Goal: Browse casually: Explore the website without a specific task or goal

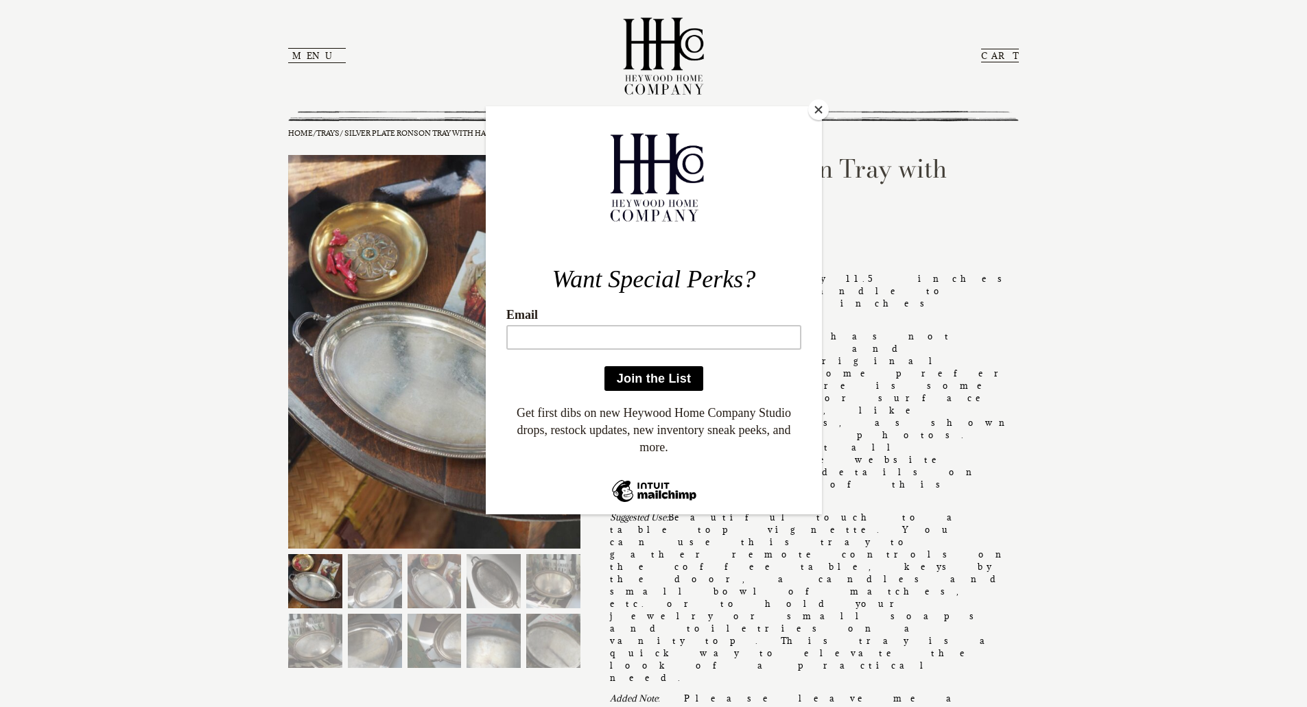
click at [818, 110] on button "Close" at bounding box center [818, 109] width 21 height 21
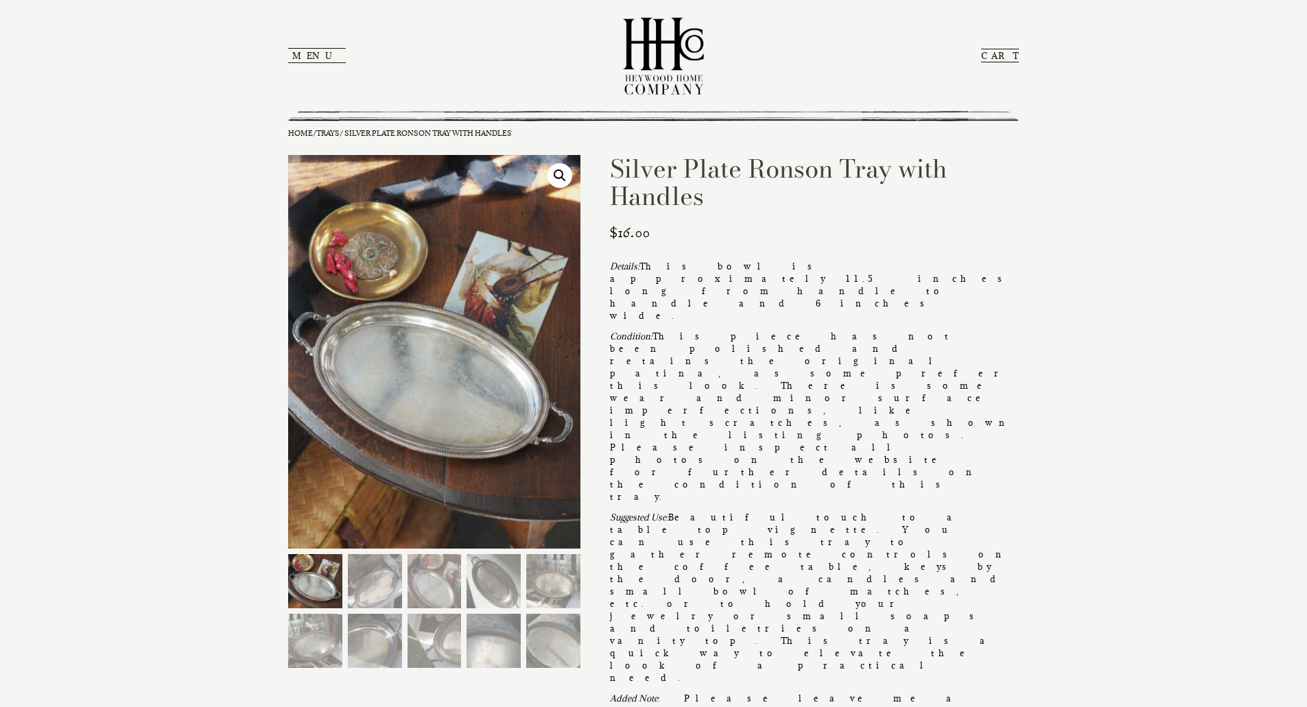
click at [309, 56] on button "Menu" at bounding box center [317, 55] width 58 height 15
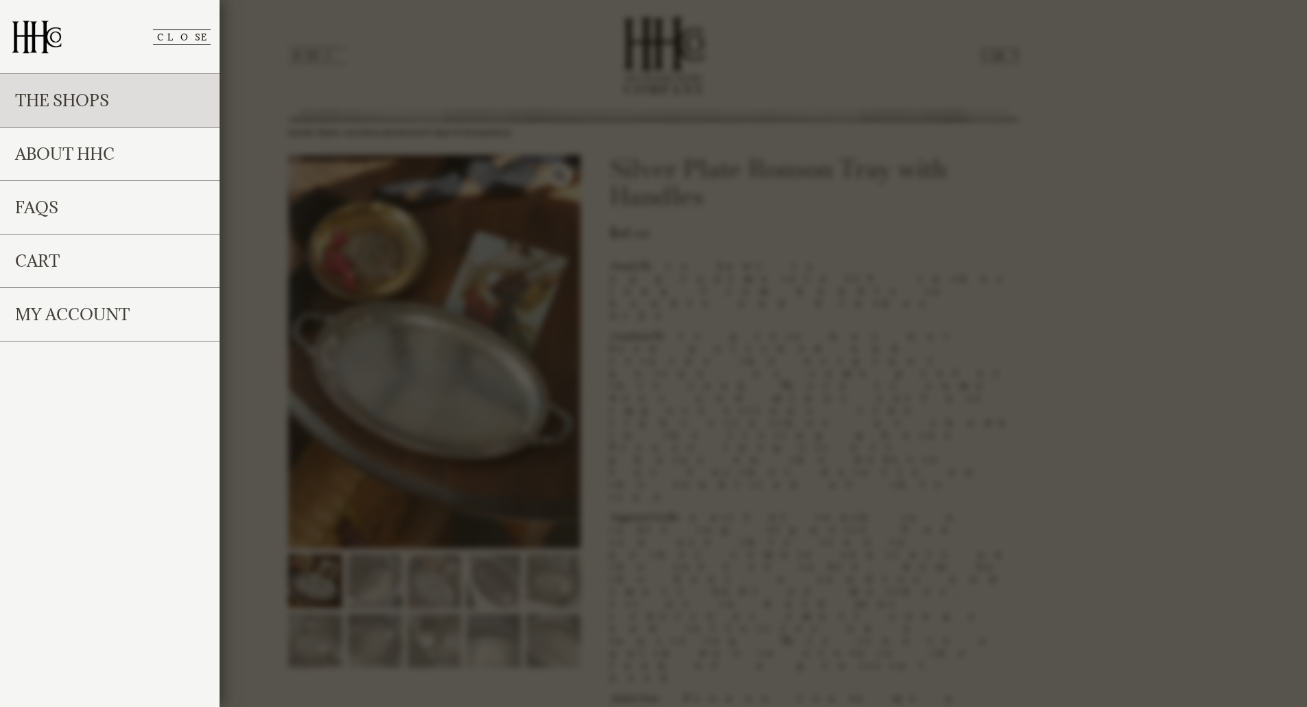
click at [56, 108] on link "The Shops" at bounding box center [110, 101] width 220 height 54
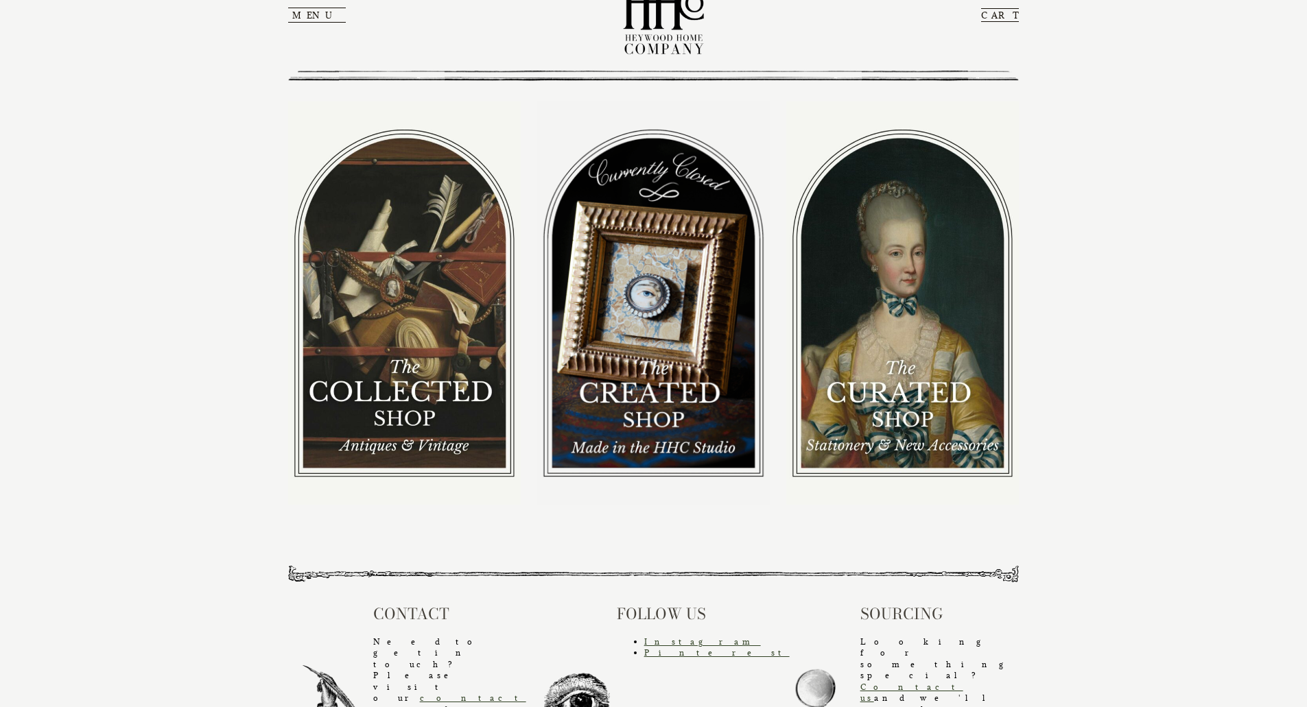
scroll to position [62, 0]
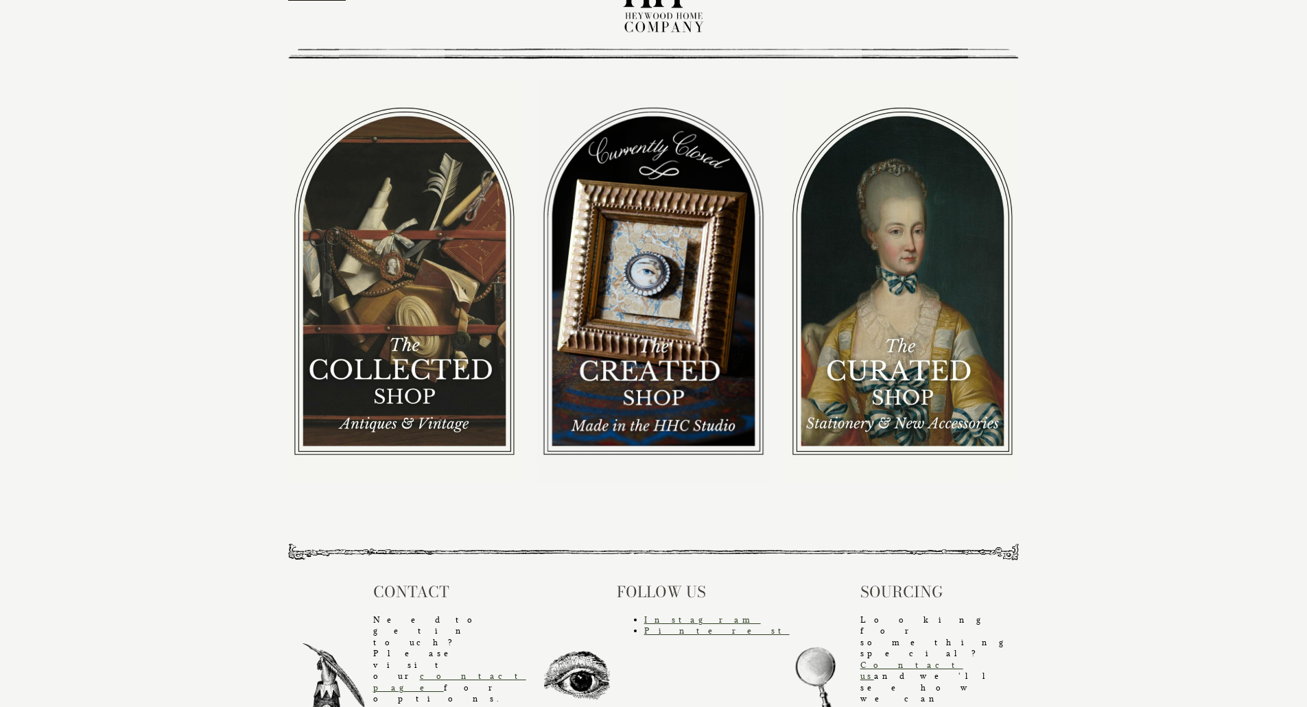
click at [644, 374] on img at bounding box center [653, 281] width 233 height 403
click at [648, 271] on img at bounding box center [653, 281] width 233 height 403
click at [656, 374] on img at bounding box center [653, 281] width 233 height 403
click at [645, 417] on img at bounding box center [653, 281] width 233 height 403
click at [899, 368] on img at bounding box center [902, 281] width 233 height 403
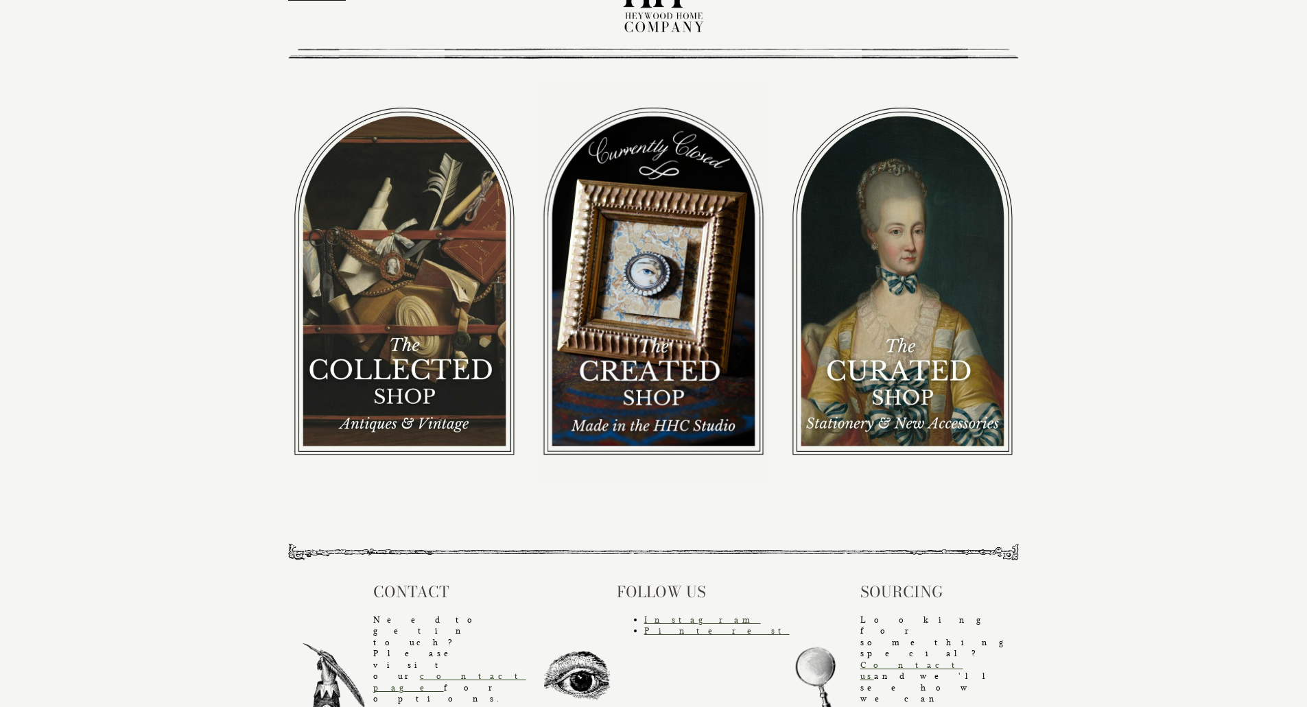
click at [410, 370] on img at bounding box center [404, 281] width 233 height 403
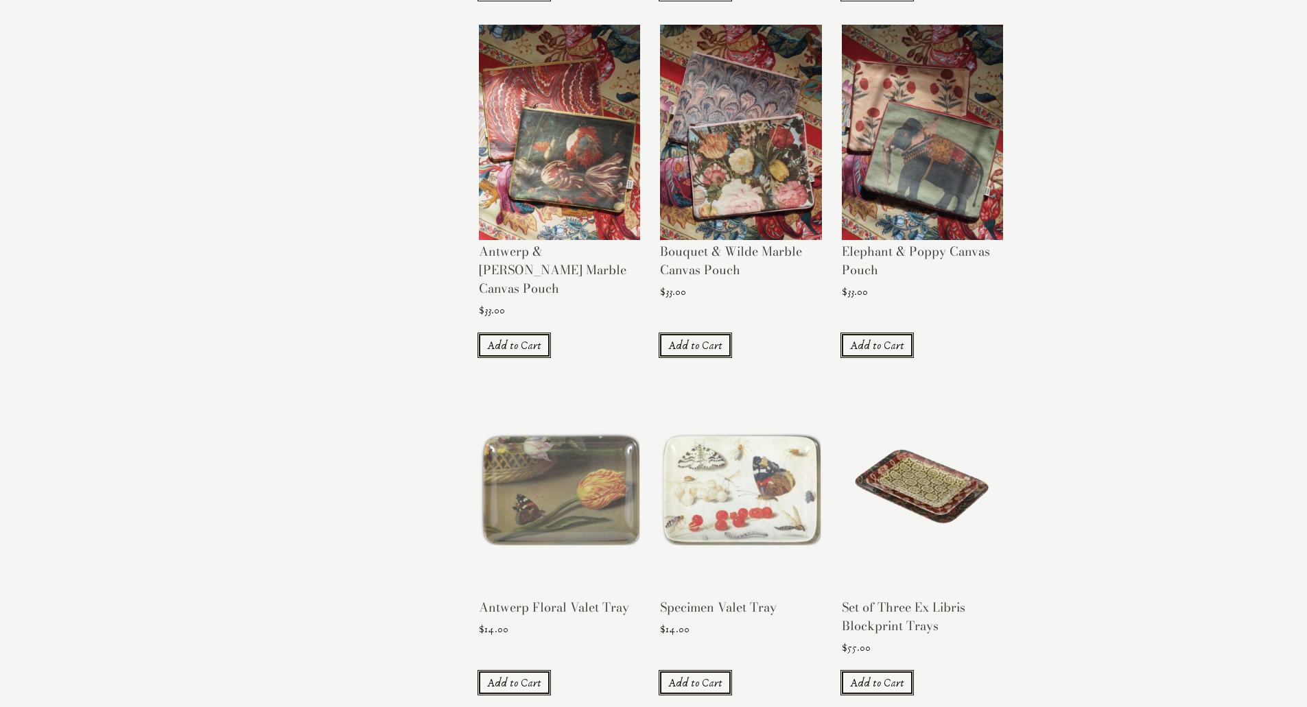
scroll to position [960, 0]
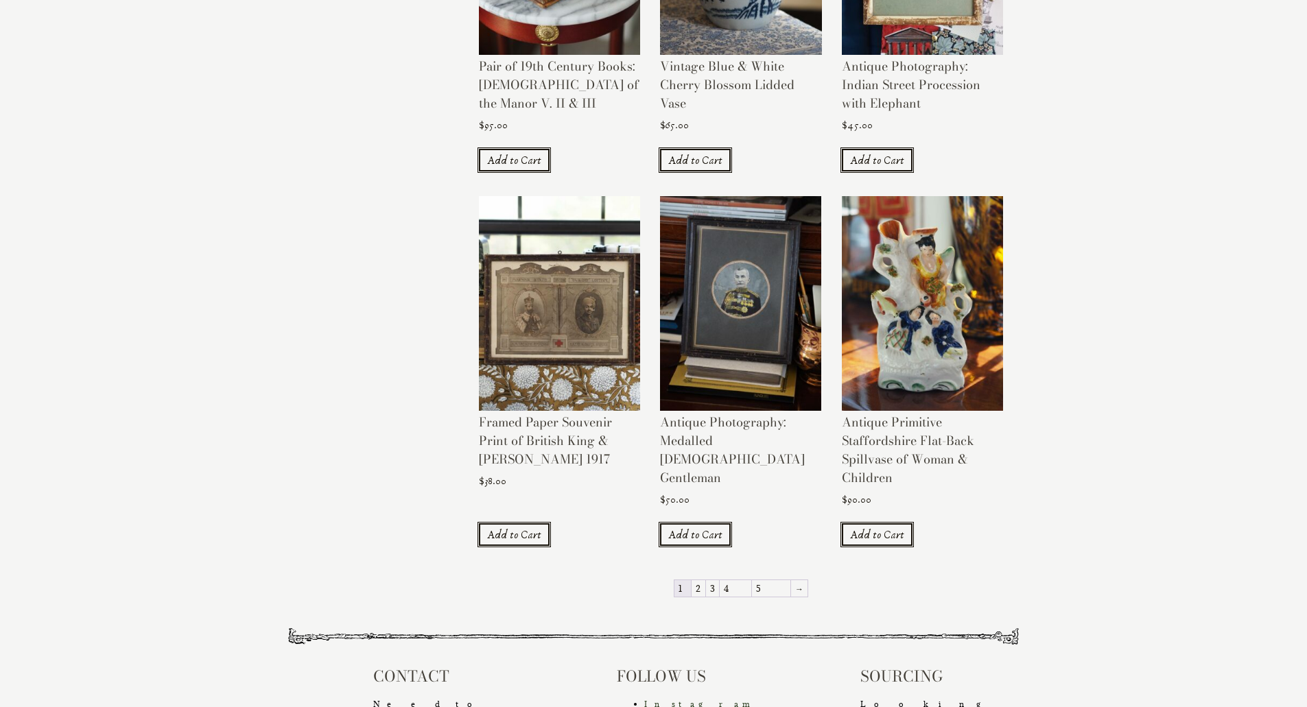
scroll to position [1166, 0]
